Goal: Task Accomplishment & Management: Manage account settings

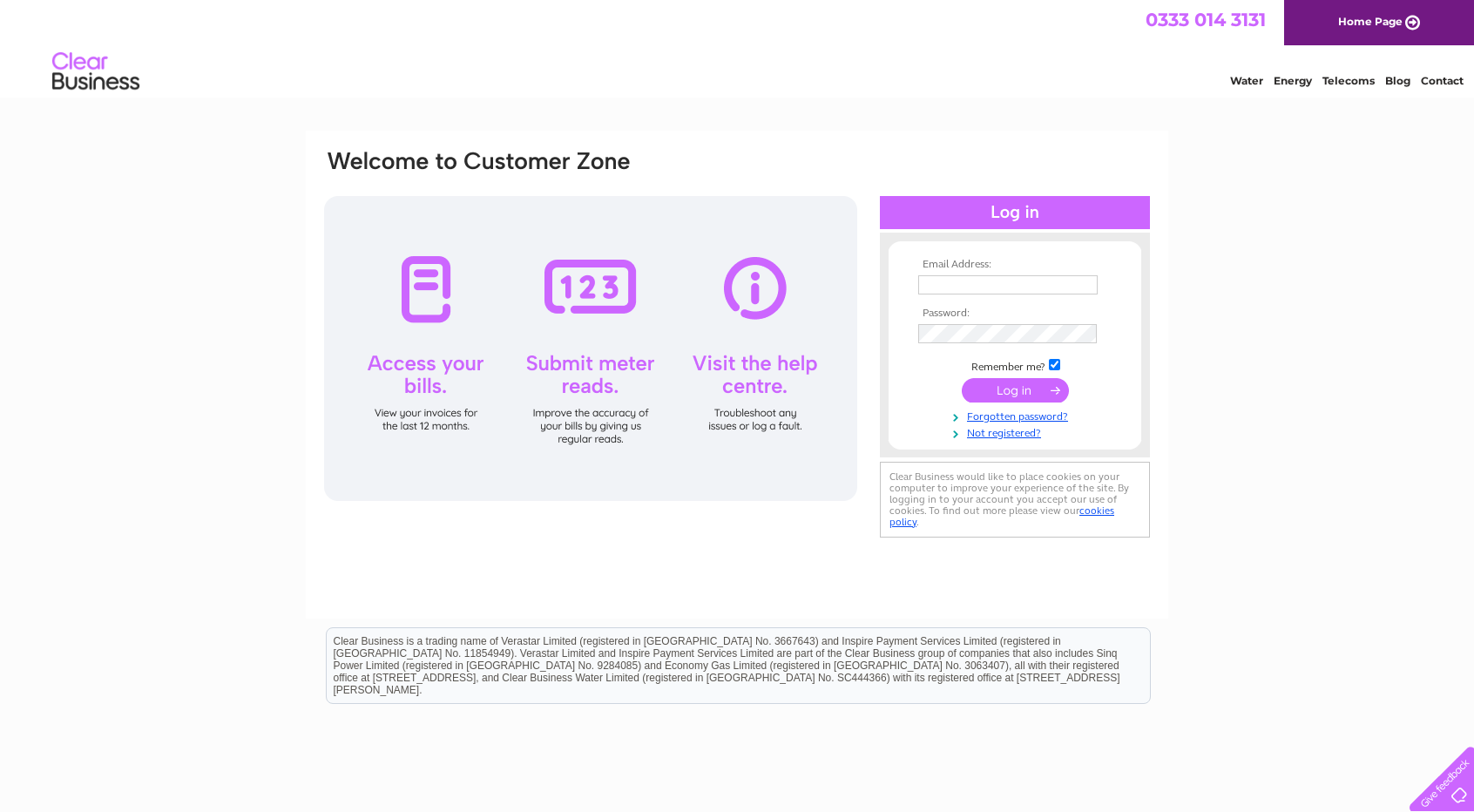
type input "charley@crossgatesgns.org.uk"
click at [1021, 385] on input "submit" at bounding box center [1015, 390] width 107 height 25
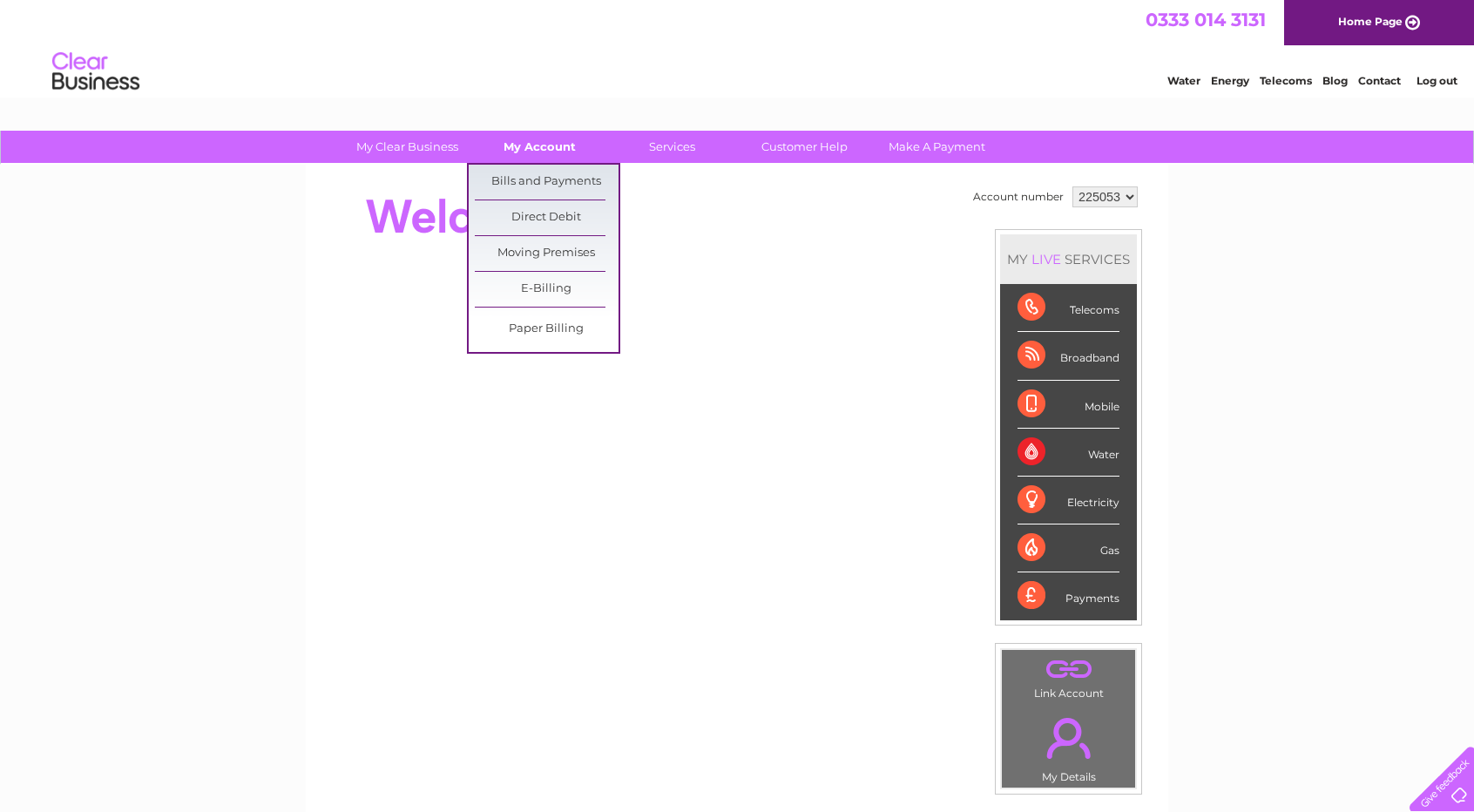
click at [538, 154] on link "My Account" at bounding box center [539, 146] width 144 height 32
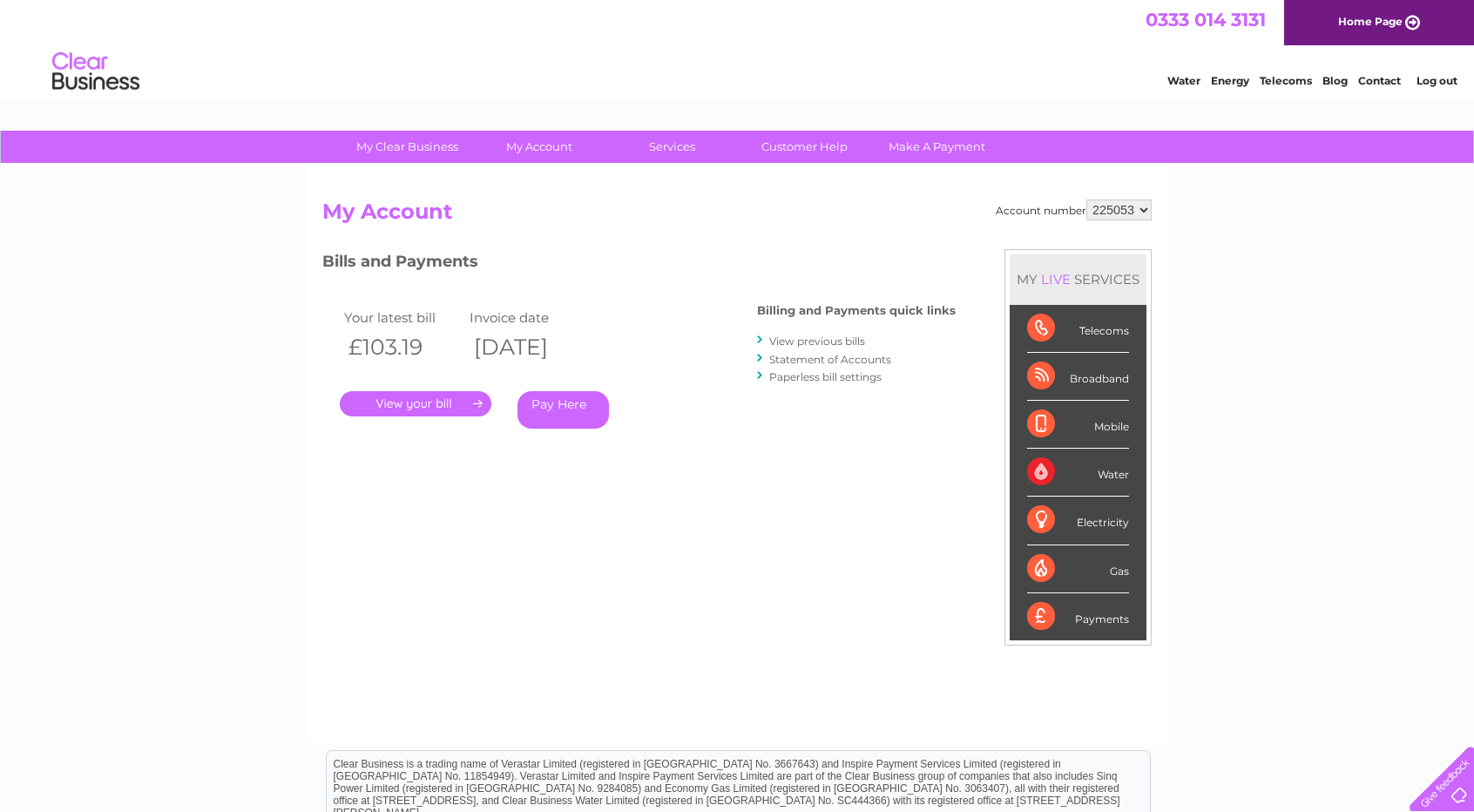
click at [1112, 207] on select "225053" at bounding box center [1119, 210] width 65 height 21
click at [660, 261] on h3 "Bills and Payments" at bounding box center [639, 264] width 634 height 30
